Goal: Task Accomplishment & Management: Manage account settings

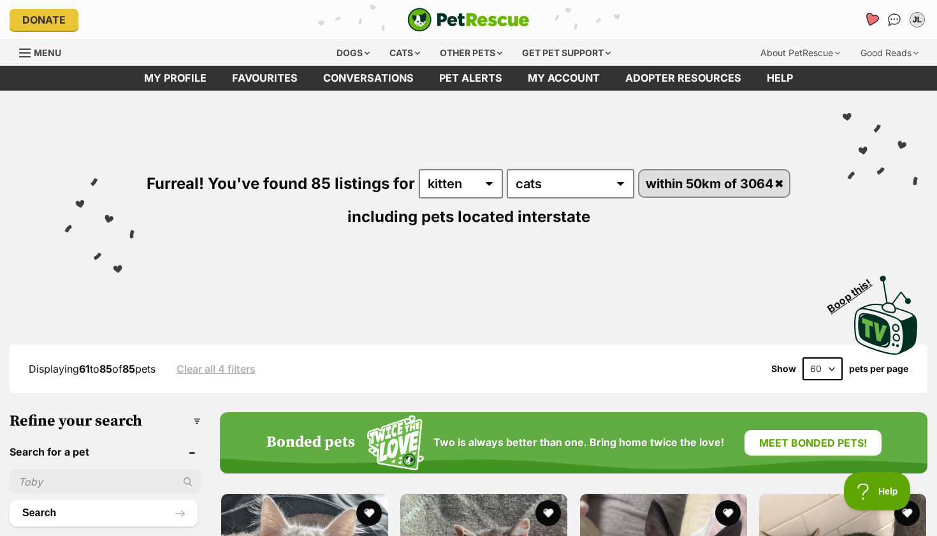
click at [870, 18] on icon "Favourites" at bounding box center [871, 19] width 15 height 15
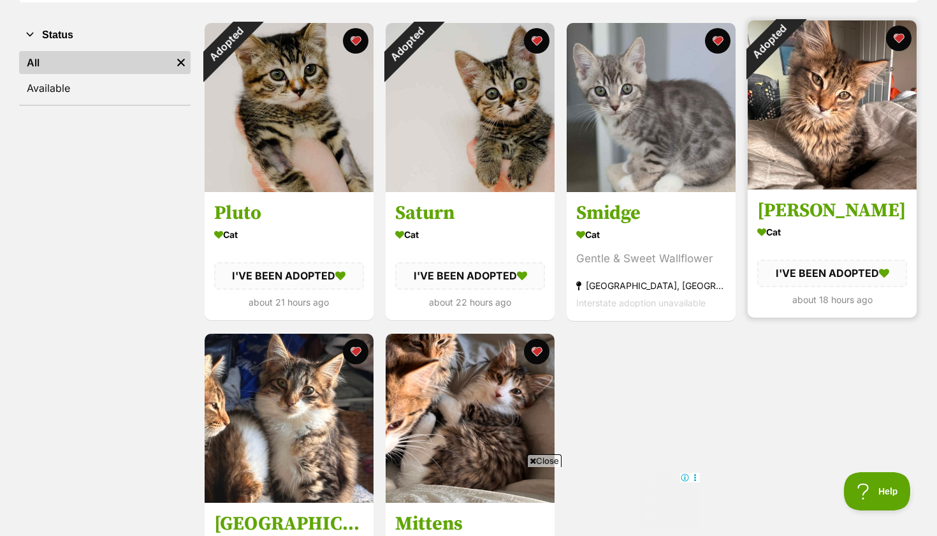
click at [791, 41] on div "Adopted" at bounding box center [769, 41] width 43 height 43
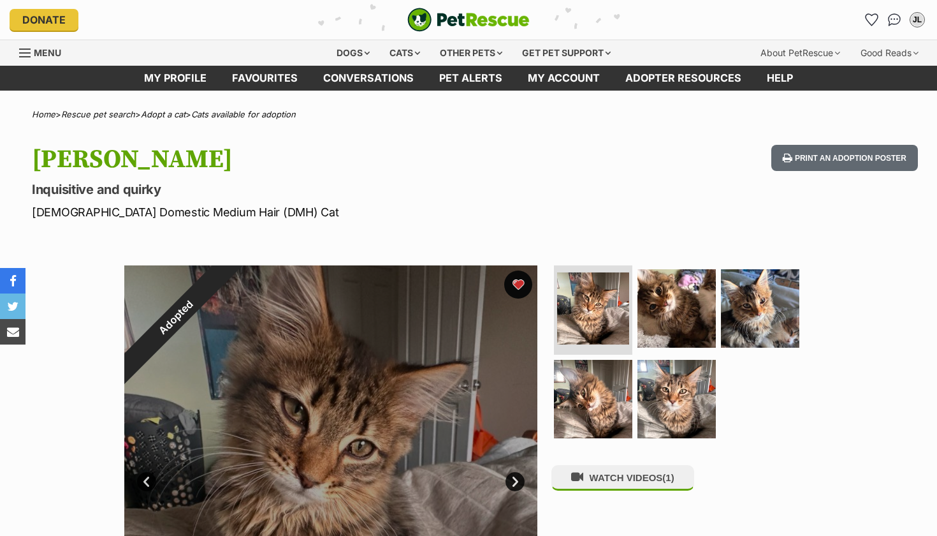
click at [520, 281] on button "favourite" at bounding box center [518, 284] width 28 height 28
click at [874, 15] on icon "Favourites" at bounding box center [871, 19] width 15 height 15
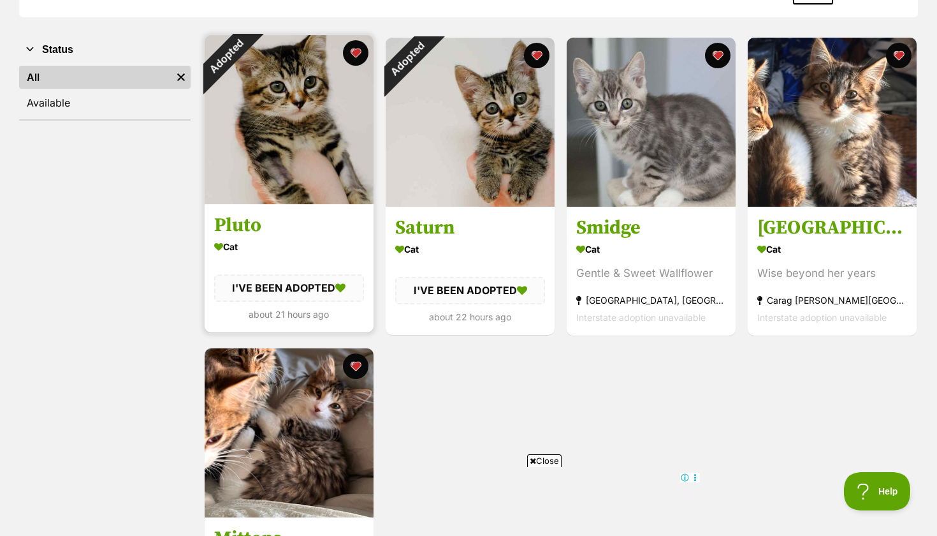
click at [247, 57] on div "Adopted" at bounding box center [226, 56] width 43 height 43
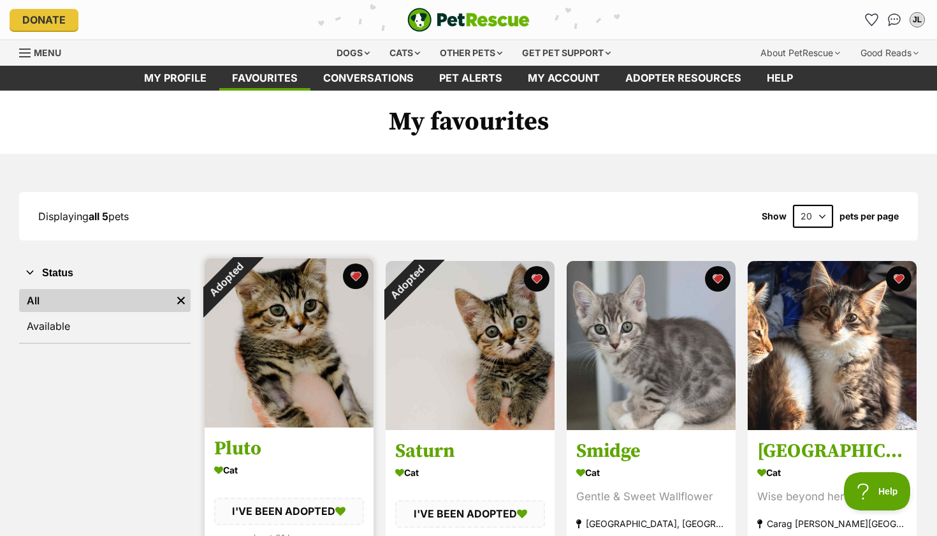
click at [247, 279] on div "Adopted" at bounding box center [226, 279] width 43 height 43
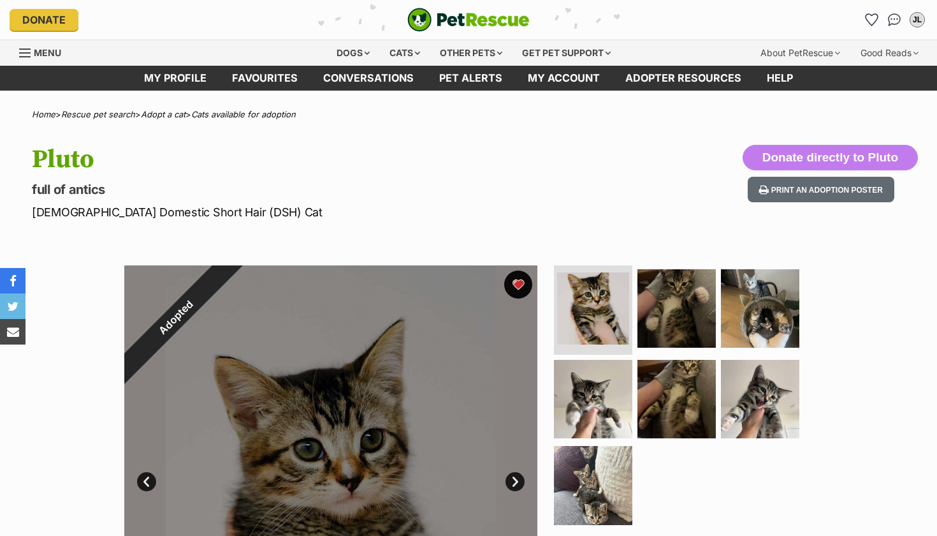
click at [519, 281] on button "favourite" at bounding box center [518, 284] width 28 height 28
click at [877, 17] on icon "Favourites" at bounding box center [871, 19] width 15 height 15
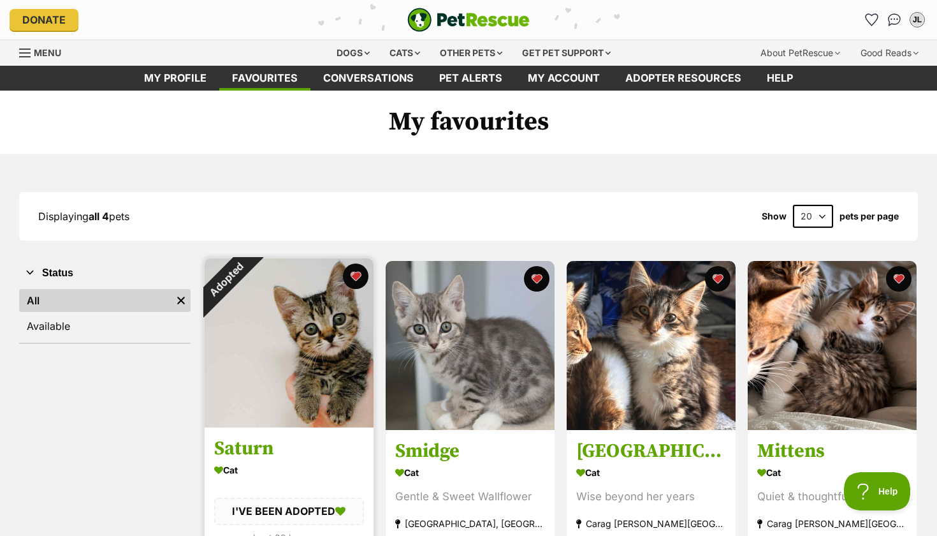
click at [247, 301] on div "Adopted" at bounding box center [226, 279] width 43 height 43
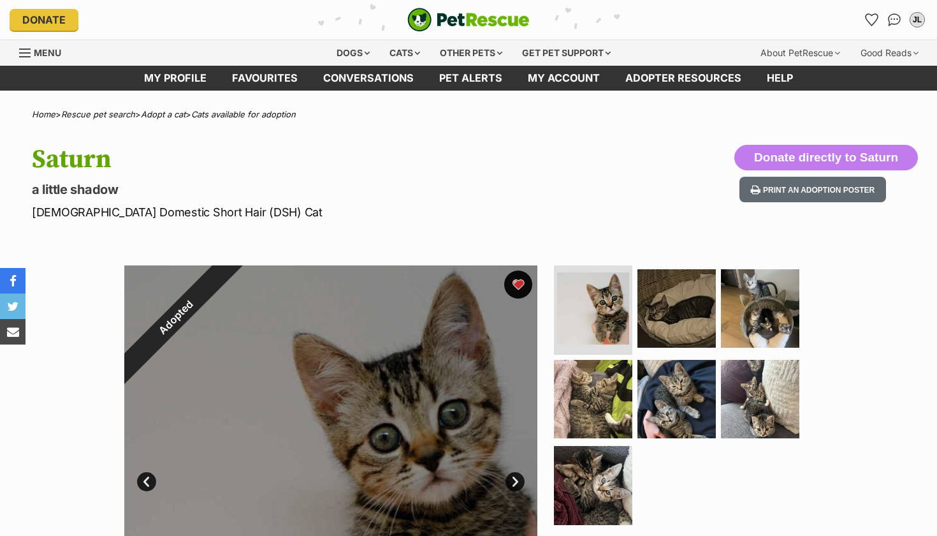
click at [514, 286] on div "Adopted 1 of 7 images 1 of 7 images 1 of 7 images 1 of 7 images 1 of 7 images 1…" at bounding box center [330, 471] width 413 height 413
click at [874, 15] on icon "Favourites" at bounding box center [871, 19] width 17 height 17
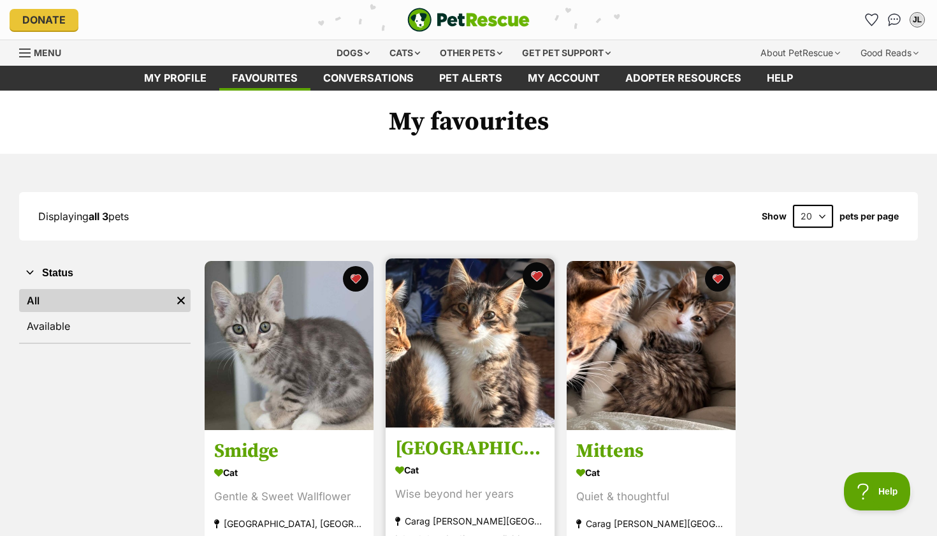
click at [539, 279] on button "favourite" at bounding box center [537, 276] width 28 height 28
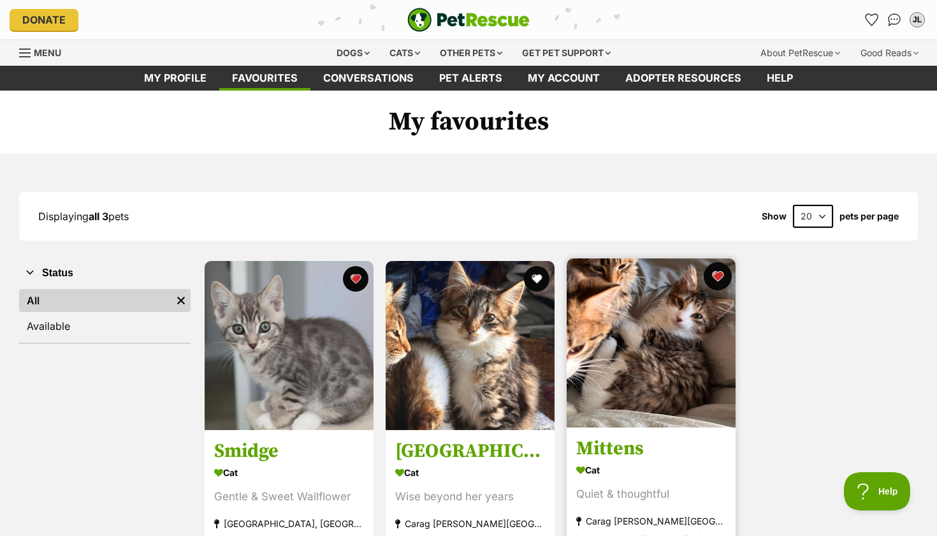
click at [718, 277] on button "favourite" at bounding box center [718, 276] width 28 height 28
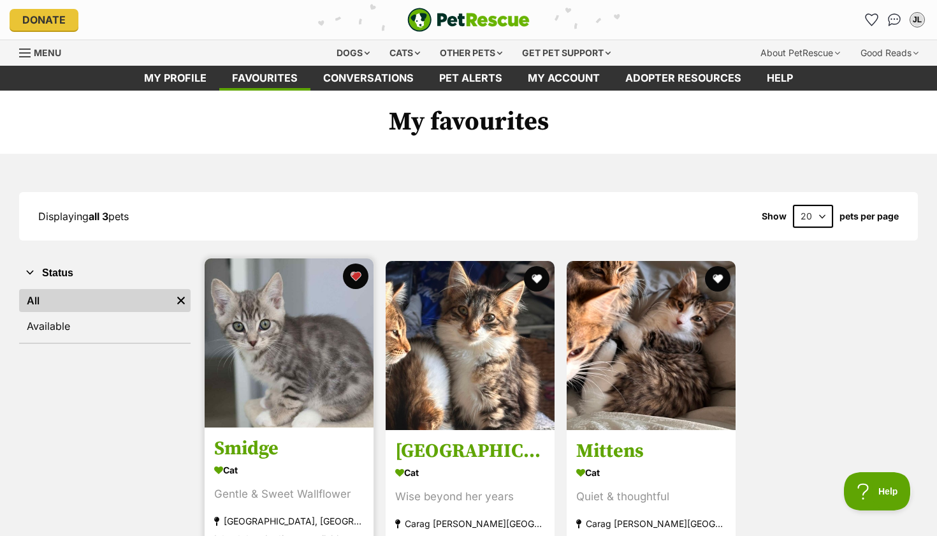
click at [263, 413] on img at bounding box center [289, 342] width 169 height 169
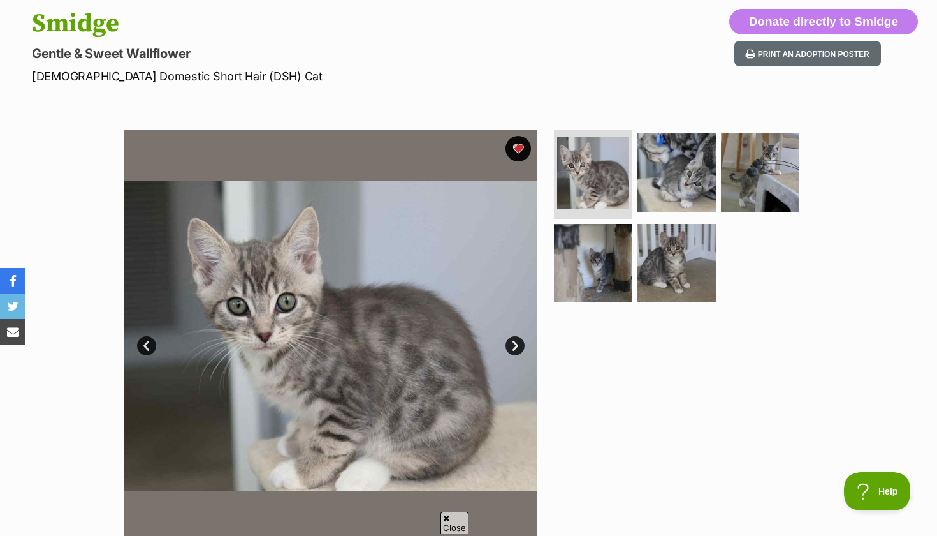
scroll to position [226, 0]
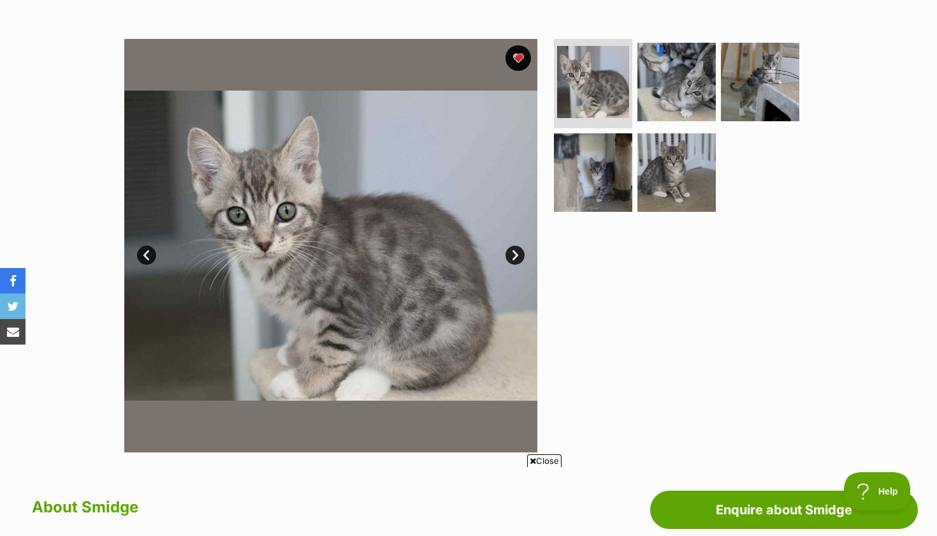
click at [514, 251] on link "Next" at bounding box center [515, 254] width 19 height 19
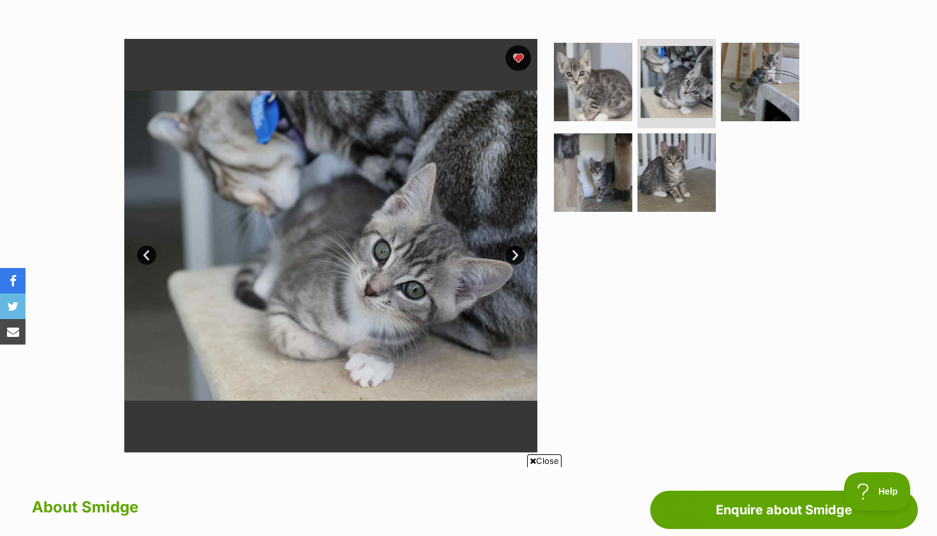
click at [513, 252] on link "Next" at bounding box center [515, 254] width 19 height 19
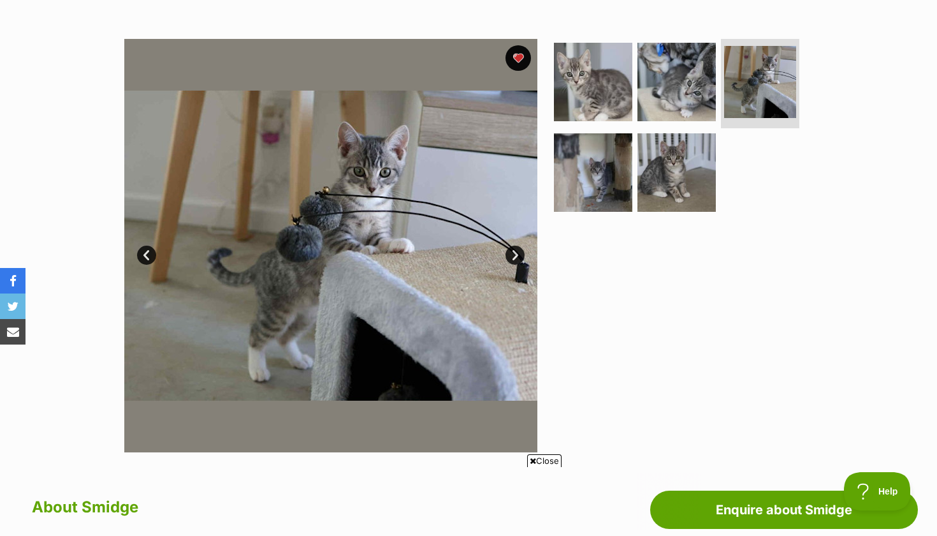
click at [513, 251] on link "Next" at bounding box center [515, 254] width 19 height 19
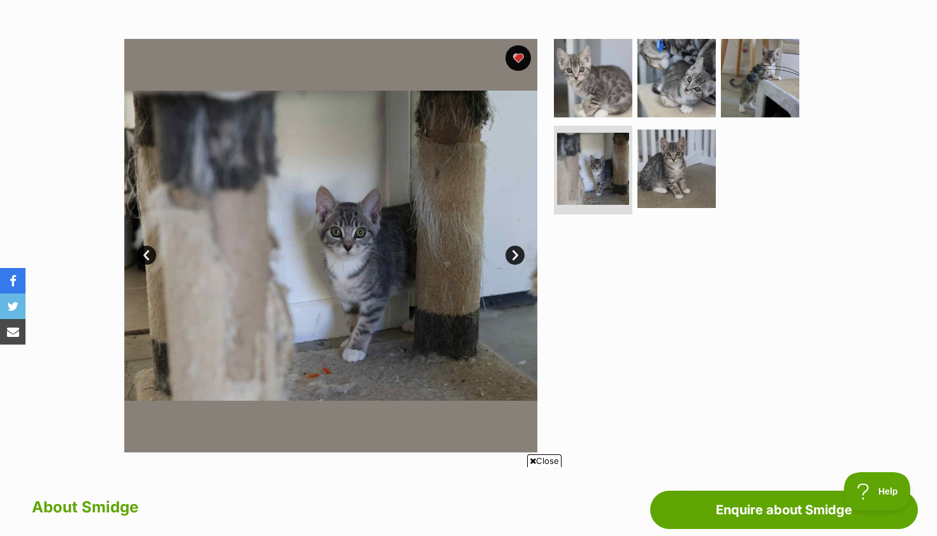
click at [513, 251] on link "Next" at bounding box center [515, 254] width 19 height 19
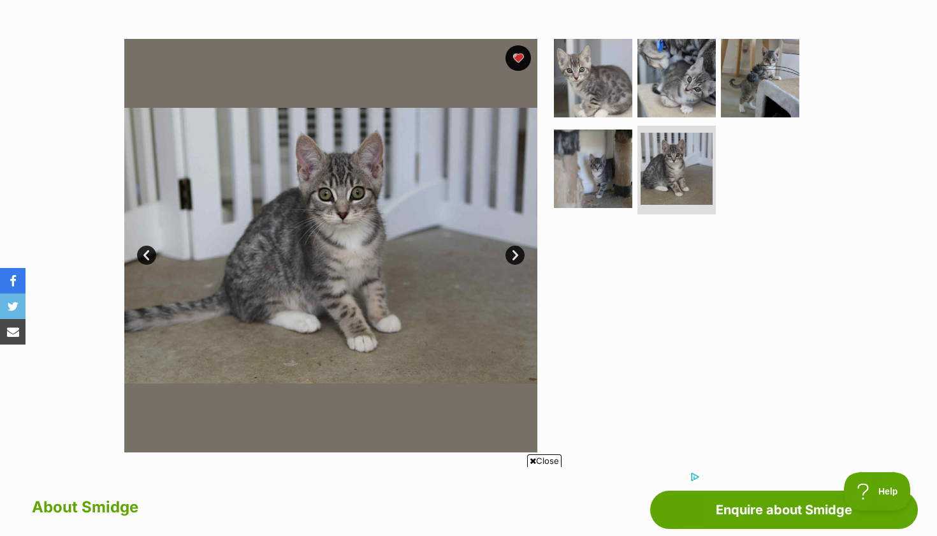
click at [513, 251] on link "Next" at bounding box center [515, 254] width 19 height 19
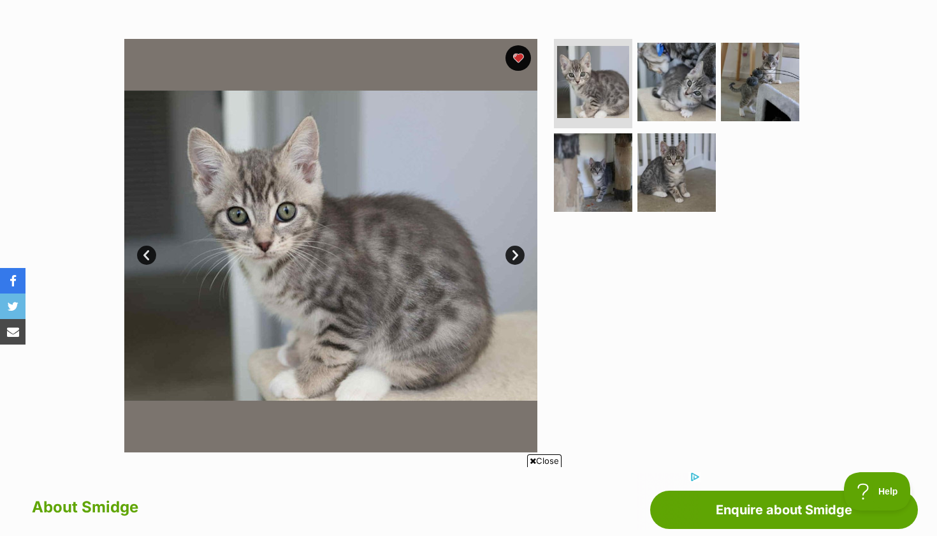
click at [513, 251] on link "Next" at bounding box center [515, 254] width 19 height 19
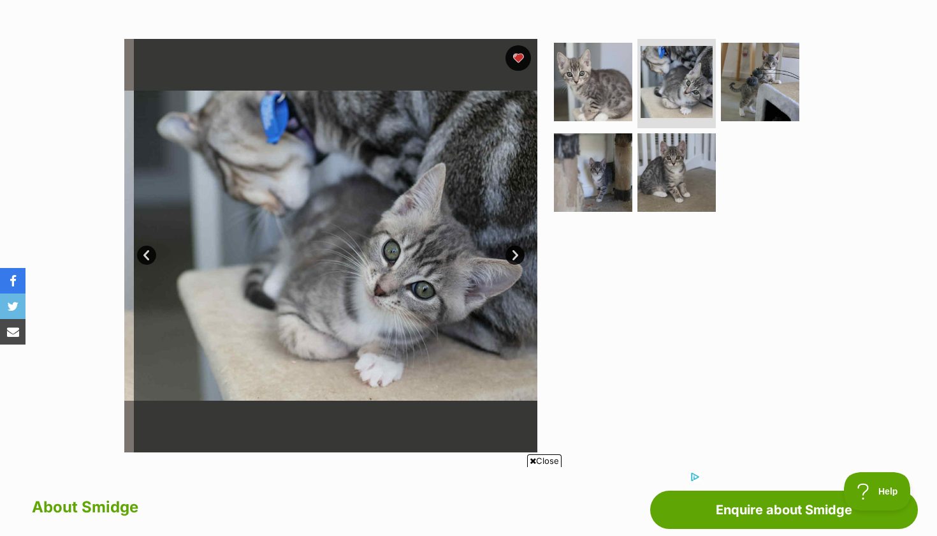
click at [513, 251] on link "Next" at bounding box center [515, 254] width 19 height 19
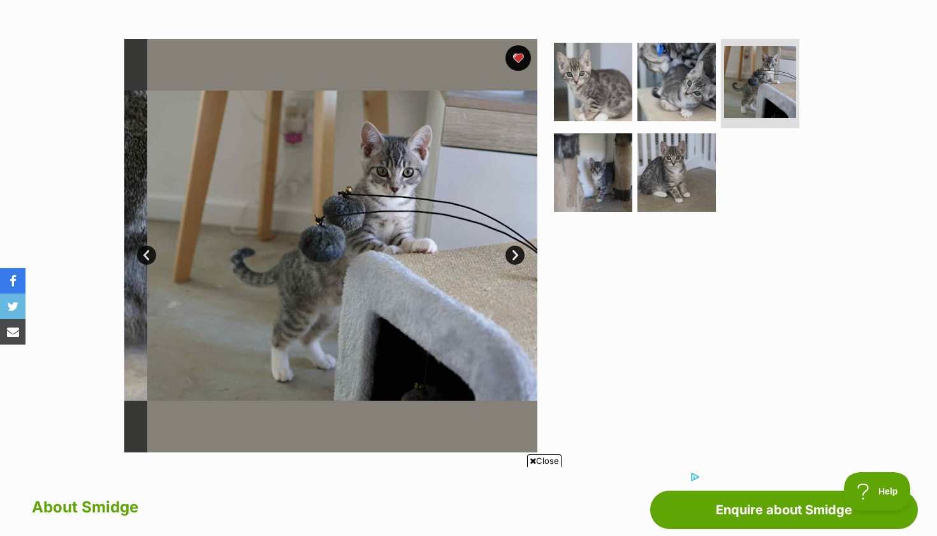
click at [513, 251] on link "Next" at bounding box center [515, 254] width 19 height 19
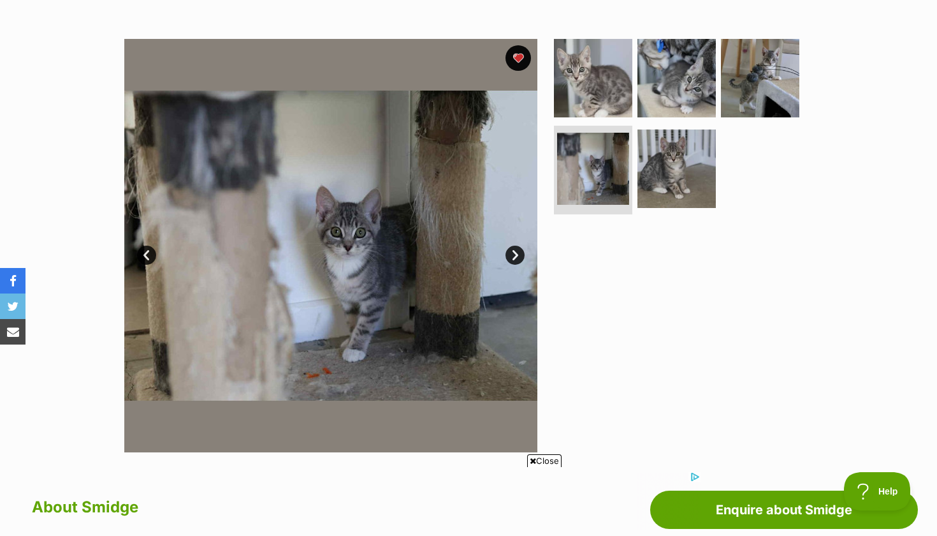
click at [513, 251] on link "Next" at bounding box center [515, 254] width 19 height 19
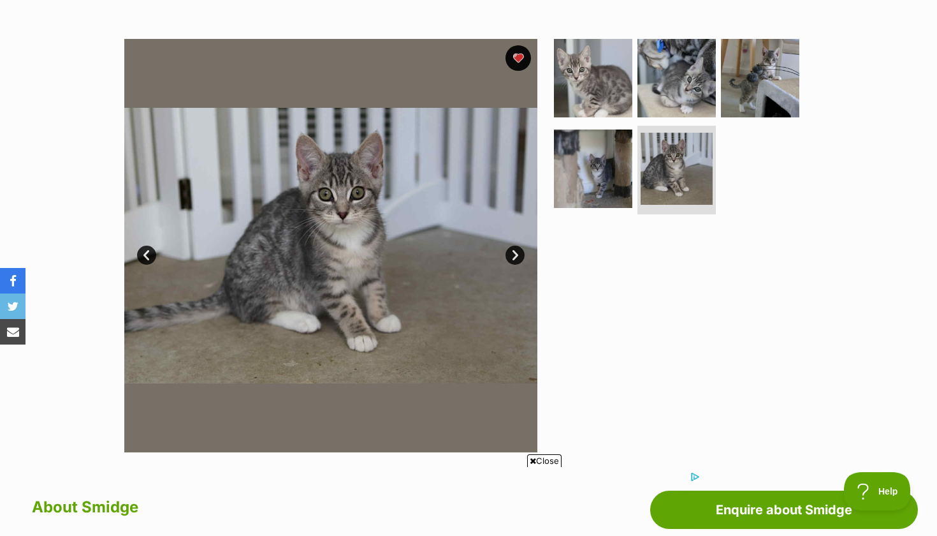
click at [513, 251] on link "Next" at bounding box center [515, 254] width 19 height 19
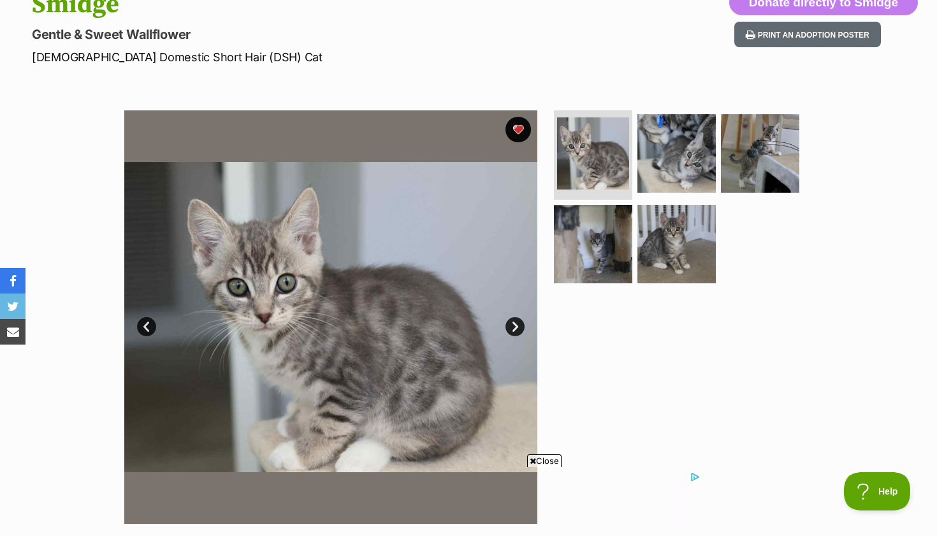
scroll to position [172, 0]
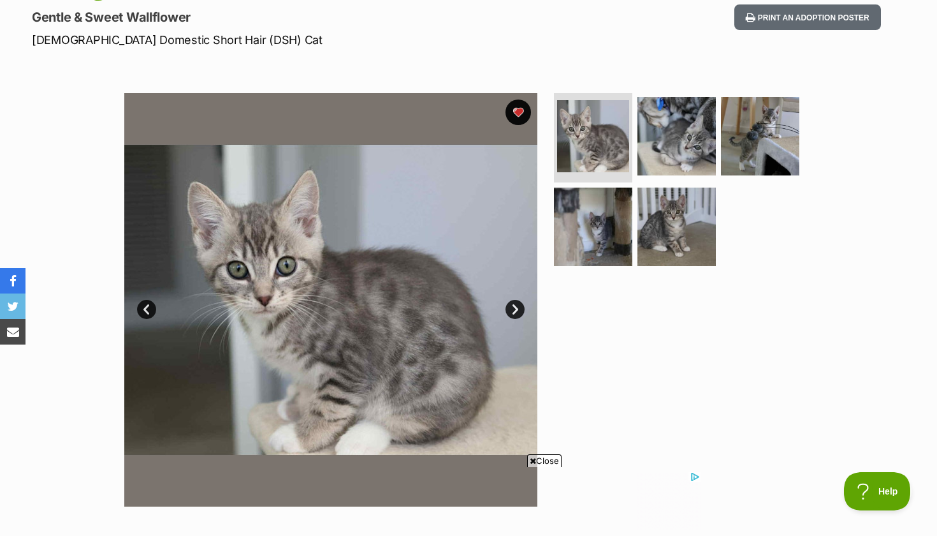
click at [519, 305] on link "Next" at bounding box center [515, 309] width 19 height 19
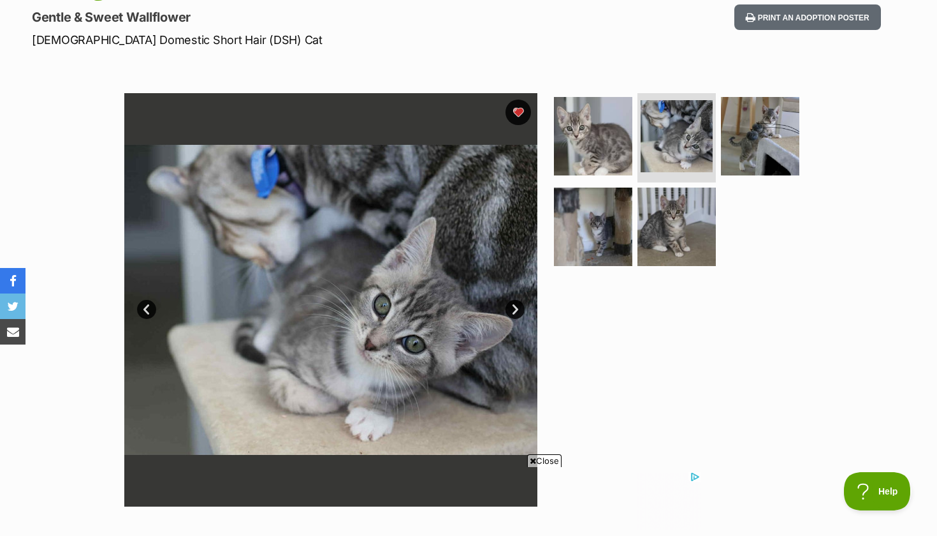
click at [519, 305] on link "Next" at bounding box center [515, 309] width 19 height 19
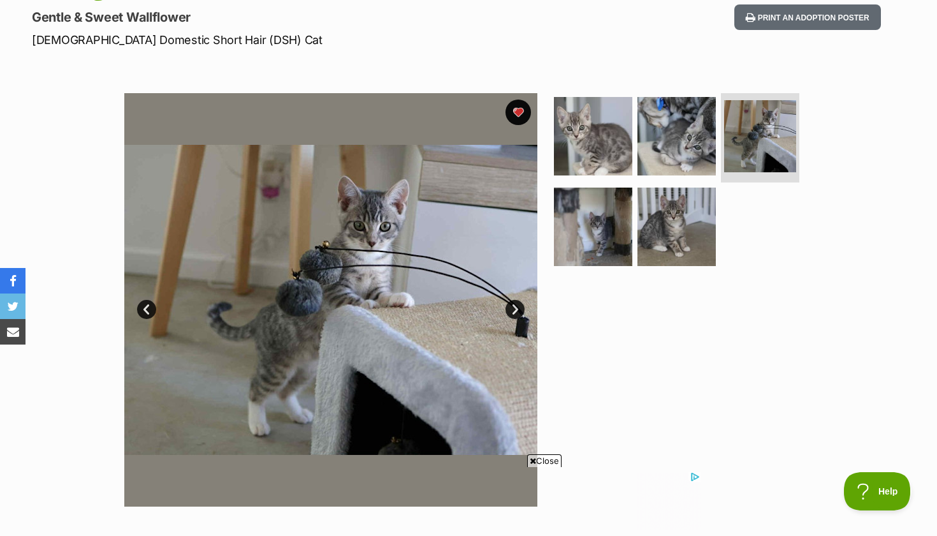
click at [519, 305] on link "Next" at bounding box center [515, 309] width 19 height 19
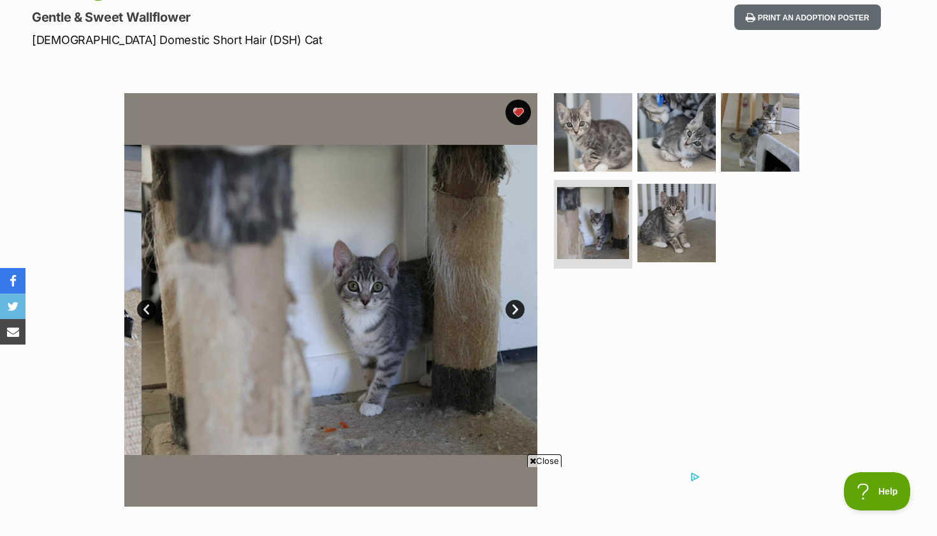
click at [519, 305] on link "Next" at bounding box center [515, 309] width 19 height 19
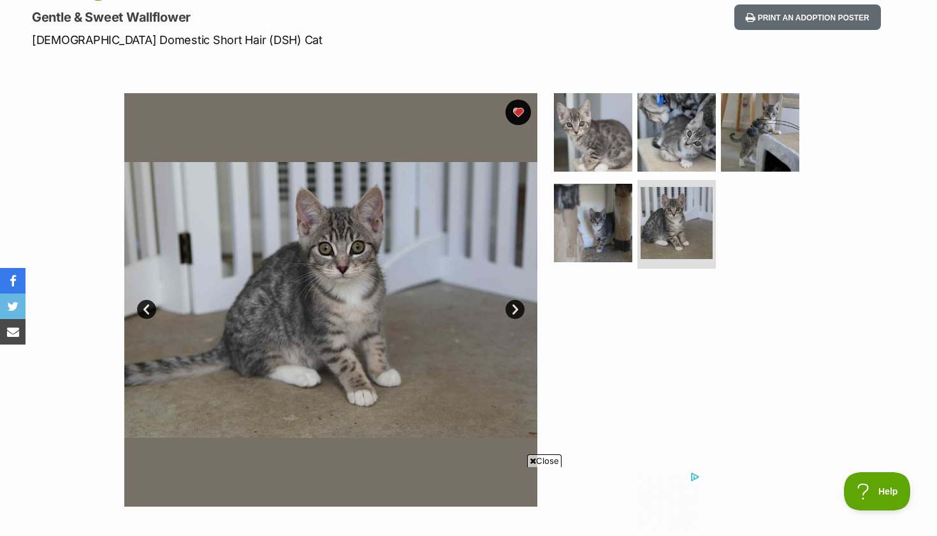
click at [519, 305] on link "Next" at bounding box center [515, 309] width 19 height 19
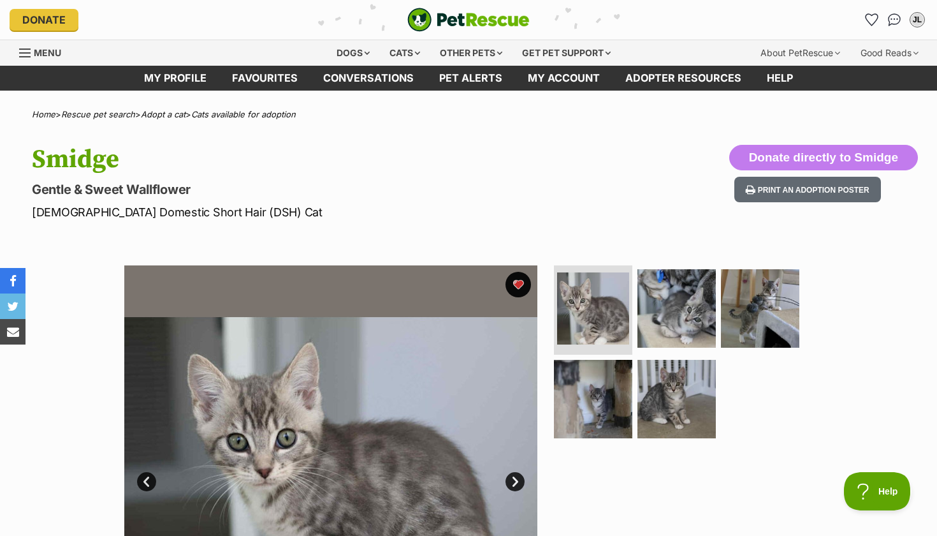
scroll to position [0, 0]
